Goal: Find specific page/section: Find specific page/section

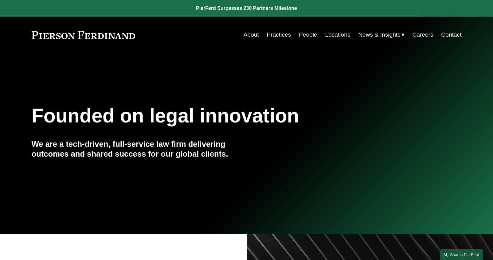
click at [307, 35] on link "People" at bounding box center [308, 35] width 18 height 12
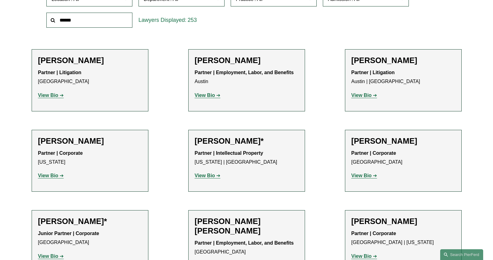
scroll to position [184, 0]
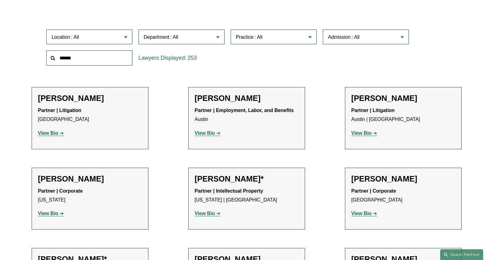
click at [81, 60] on input "text" at bounding box center [89, 57] width 86 height 15
type input "****"
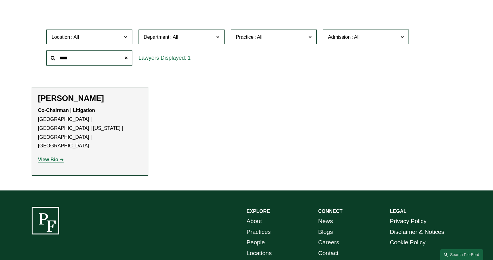
click at [48, 157] on strong "View Bio" at bounding box center [48, 159] width 20 height 5
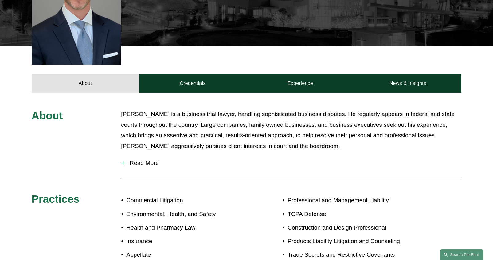
scroll to position [246, 0]
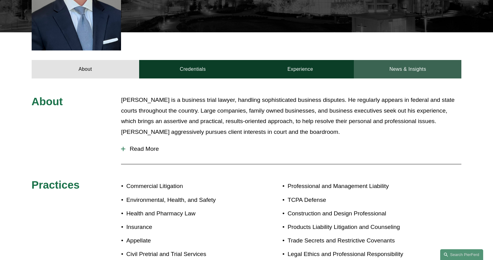
click at [434, 60] on link "News & Insights" at bounding box center [408, 69] width 108 height 18
